Goal: Task Accomplishment & Management: Use online tool/utility

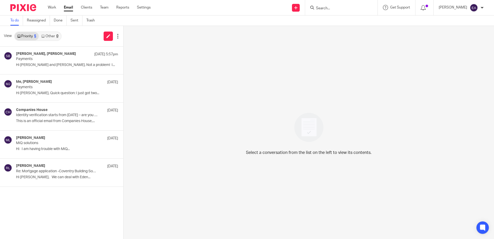
click at [28, 37] on link "Priority 5" at bounding box center [27, 36] width 24 height 8
click at [51, 36] on link "Other 2" at bounding box center [50, 36] width 22 height 8
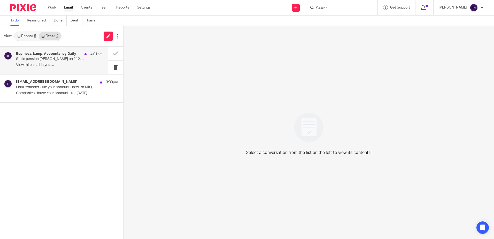
click at [46, 57] on p "State pension teeters on £12.5k tax threshold | Companies House portal to repor…" at bounding box center [50, 59] width 69 height 4
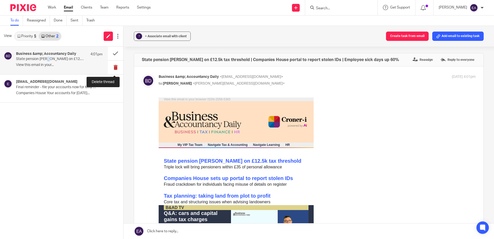
click at [115, 67] on button at bounding box center [116, 68] width 16 height 14
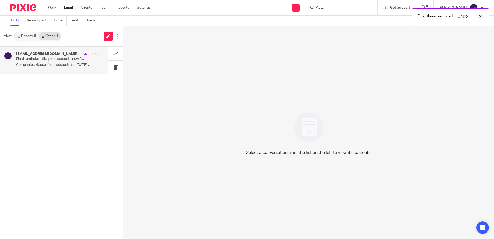
click at [37, 61] on p "Final reminder - file your accounts now for MIQ SOLUTIONS LTD 08145729" at bounding box center [50, 59] width 69 height 4
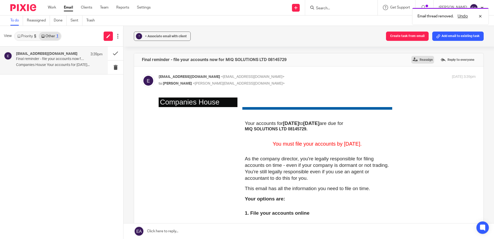
click at [416, 60] on label "Reassign" at bounding box center [423, 60] width 23 height 8
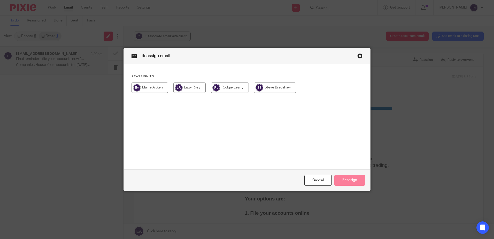
click at [359, 56] on div "Close this dialog window" at bounding box center [360, 55] width 5 height 5
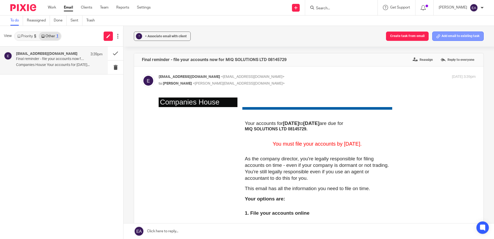
click at [453, 34] on button "Add email to existing task" at bounding box center [458, 36] width 51 height 9
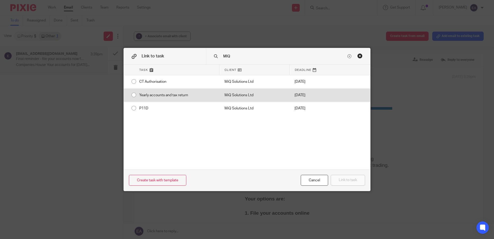
type input "MIQ"
click at [132, 95] on input "radio" at bounding box center [134, 95] width 10 height 10
radio input "false"
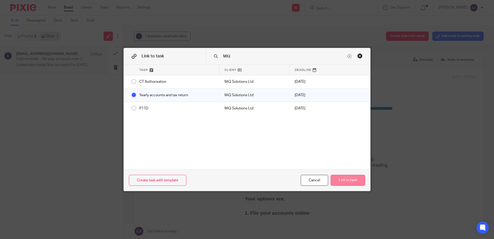
click at [335, 183] on button "Link to task" at bounding box center [348, 180] width 34 height 11
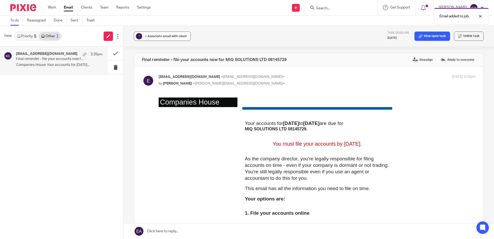
click at [173, 35] on span "+ Associate email with client" at bounding box center [166, 36] width 42 height 3
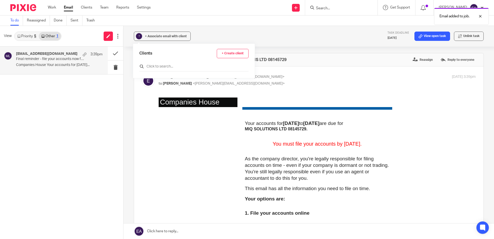
click at [173, 65] on input "text" at bounding box center [193, 66] width 109 height 5
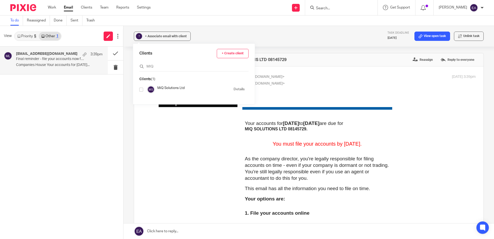
type input "MIQ"
click at [141, 89] on input "checkbox" at bounding box center [141, 90] width 4 height 4
checkbox input "true"
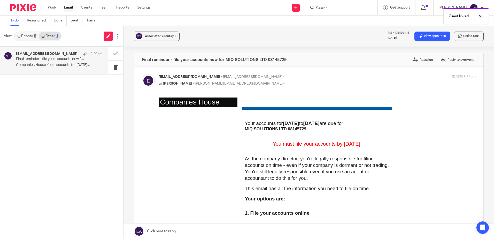
click at [365, 83] on div "ereminders@companieshouse.gov.uk <ereminders@companieshouse.gov.uk> to Elaine A…" at bounding box center [317, 80] width 317 height 13
checkbox input "false"
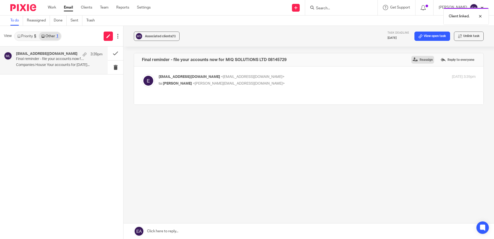
click at [421, 60] on label "Reassign" at bounding box center [423, 60] width 23 height 8
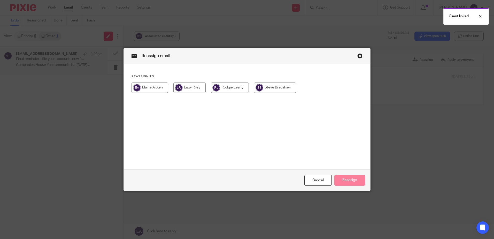
click at [271, 85] on input "radio" at bounding box center [275, 87] width 42 height 10
radio input "true"
click at [348, 178] on button "Reassign" at bounding box center [350, 180] width 31 height 11
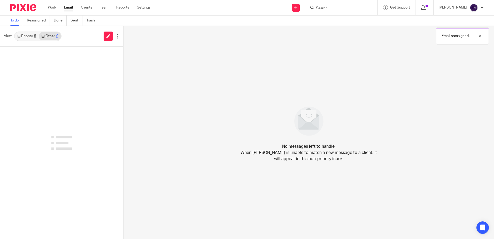
click at [30, 36] on link "Priority 5" at bounding box center [27, 36] width 24 height 8
